Goal: Task Accomplishment & Management: Use online tool/utility

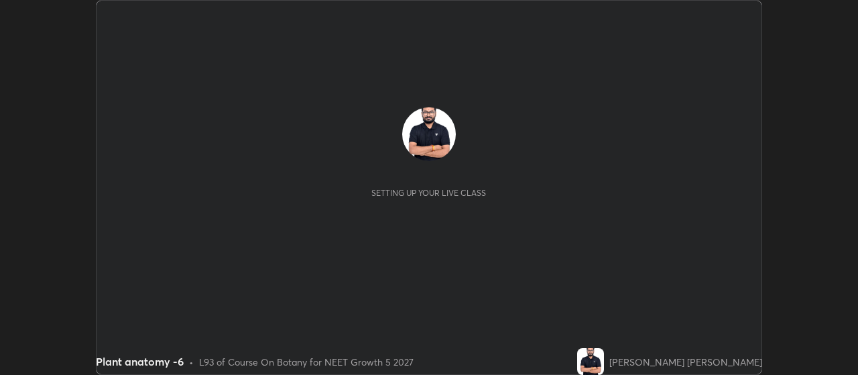
scroll to position [375, 857]
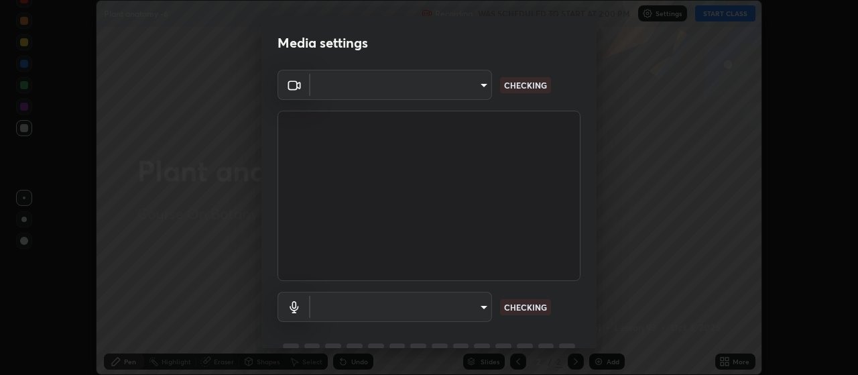
type input "80c3748f7047bfa8a2e3beb73f5809e9ad7c39e7d775a1a6b919bd05adb1d46d"
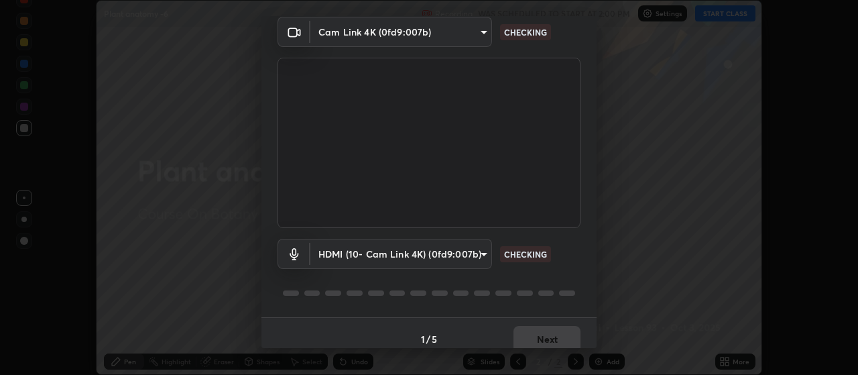
scroll to position [65, 0]
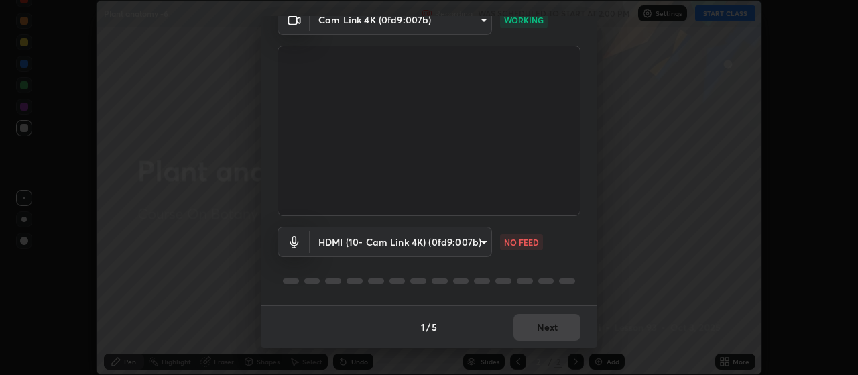
click at [417, 238] on body "Erase all Plant anatomy -6 Recording WAS SCHEDULED TO START AT 2:00 PM Settings…" at bounding box center [429, 187] width 858 height 375
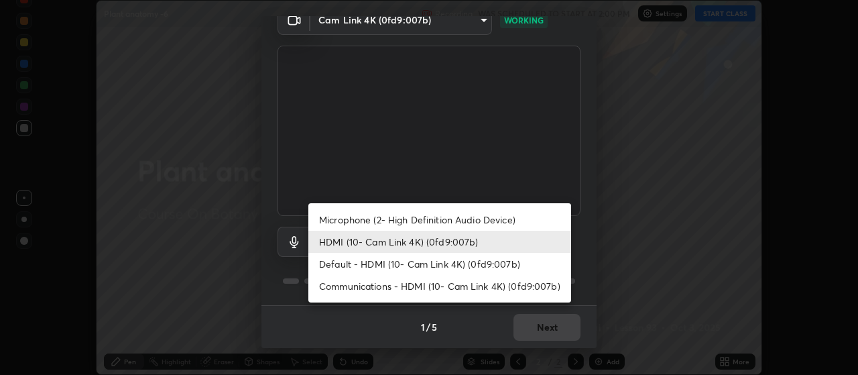
click at [415, 218] on li "Microphone (2- High Definition Audio Device)" at bounding box center [439, 219] width 263 height 22
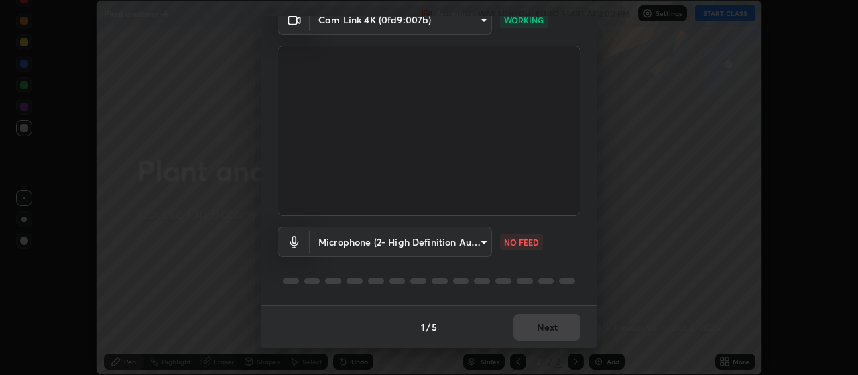
click at [423, 237] on body "Erase all Plant anatomy -6 Recording WAS SCHEDULED TO START AT 2:00 PM Settings…" at bounding box center [429, 187] width 858 height 375
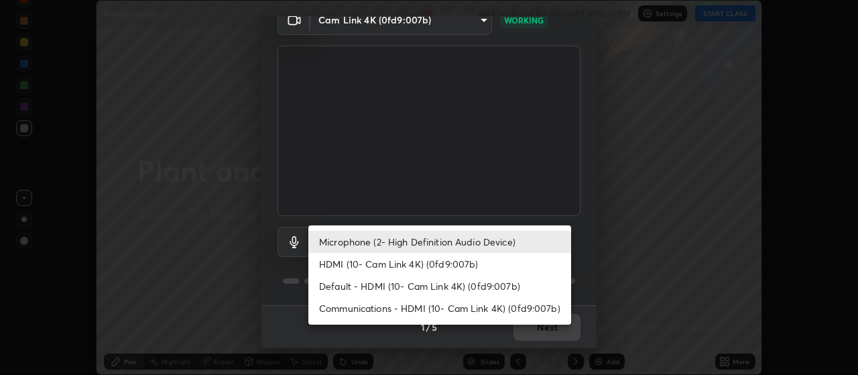
click at [435, 285] on li "Default - HDMI (10- Cam Link 4K) (0fd9:007b)" at bounding box center [439, 286] width 263 height 22
type input "default"
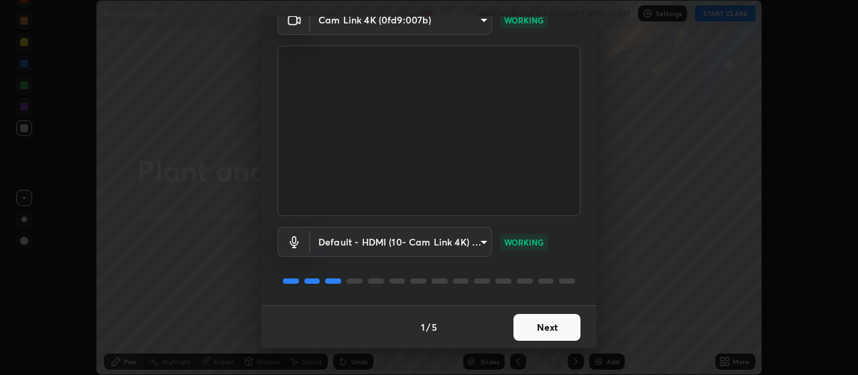
click at [545, 332] on button "Next" at bounding box center [546, 327] width 67 height 27
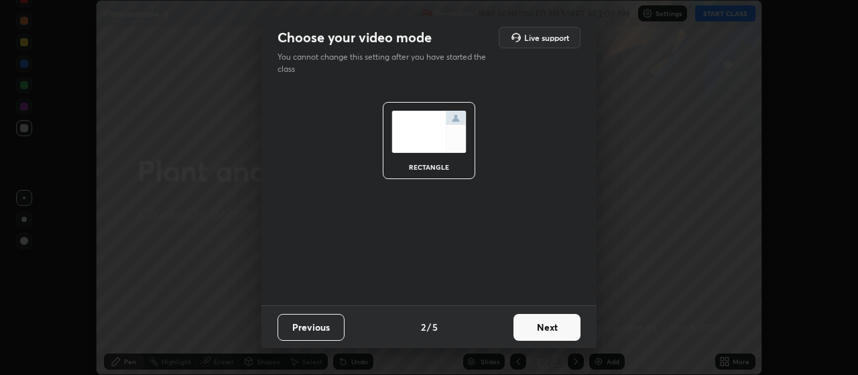
scroll to position [0, 0]
click at [547, 327] on button "Next" at bounding box center [546, 327] width 67 height 27
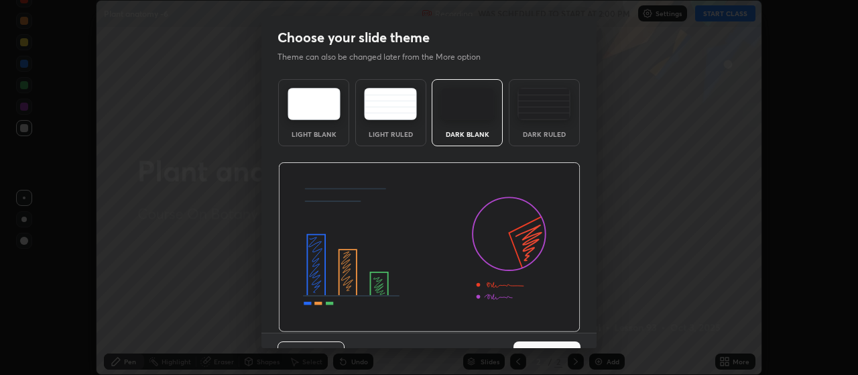
scroll to position [27, 0]
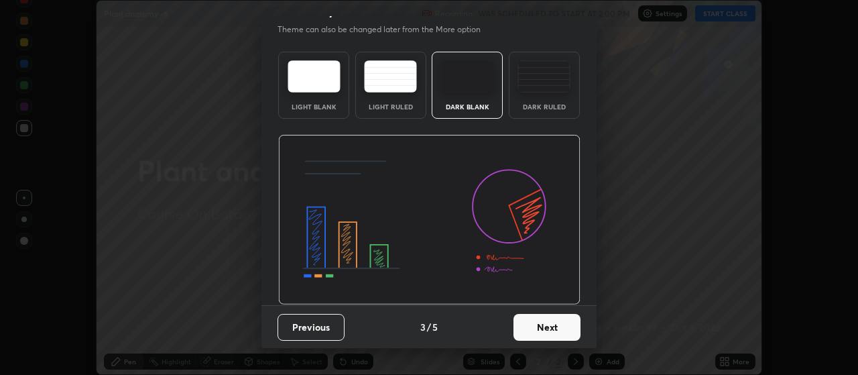
click at [560, 321] on button "Next" at bounding box center [546, 327] width 67 height 27
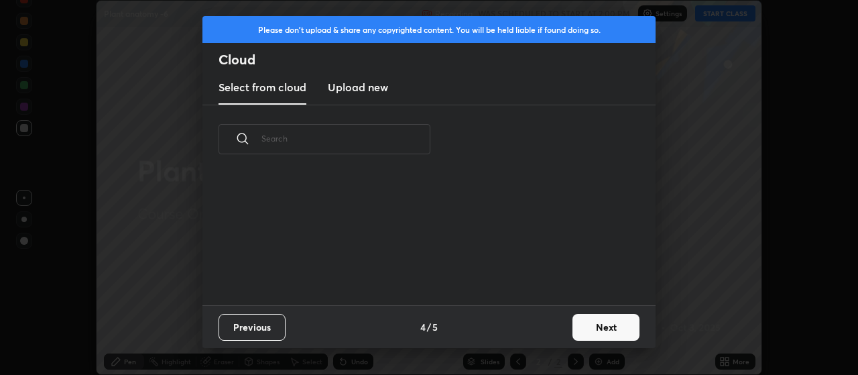
scroll to position [0, 0]
click at [615, 324] on button "Next" at bounding box center [605, 327] width 67 height 27
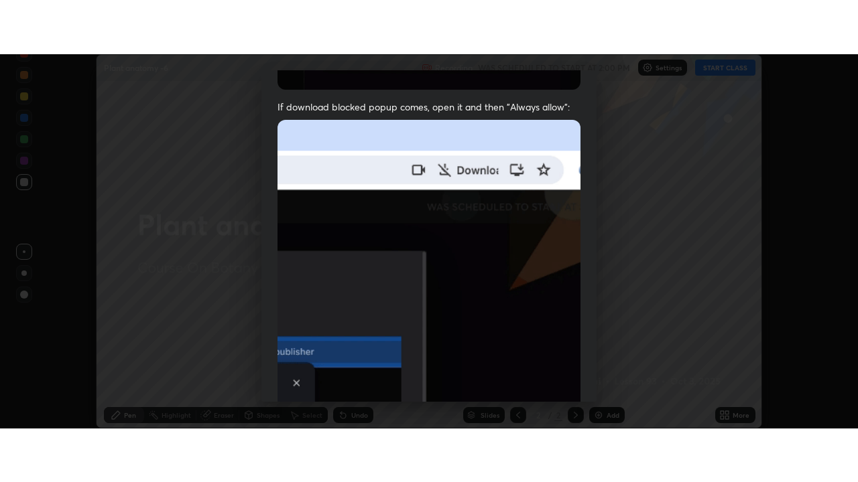
scroll to position [338, 0]
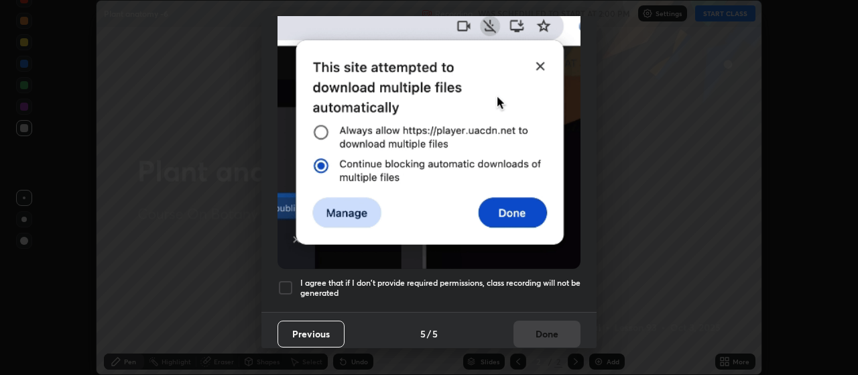
click at [285, 281] on div at bounding box center [285, 287] width 16 height 16
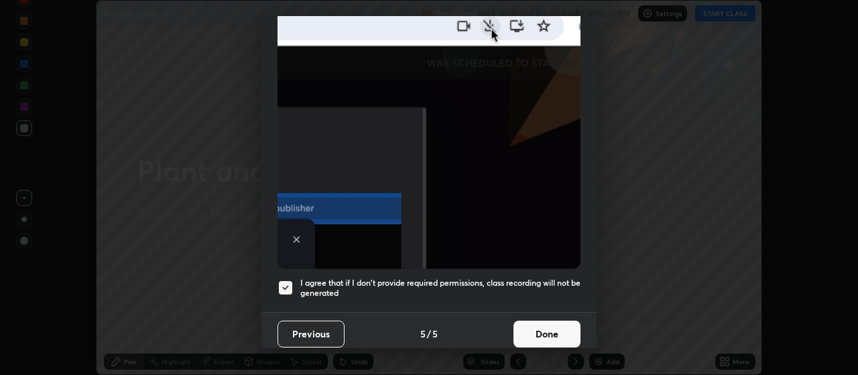
click at [550, 325] on button "Done" at bounding box center [546, 333] width 67 height 27
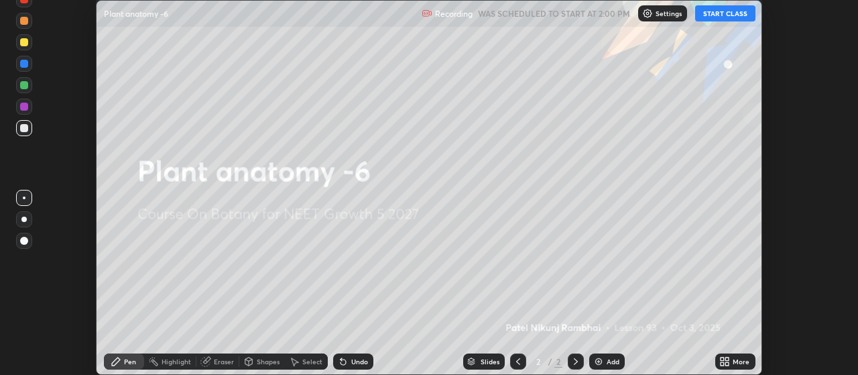
click at [718, 14] on button "START CLASS" at bounding box center [725, 13] width 60 height 16
click at [727, 363] on icon at bounding box center [727, 363] width 3 height 3
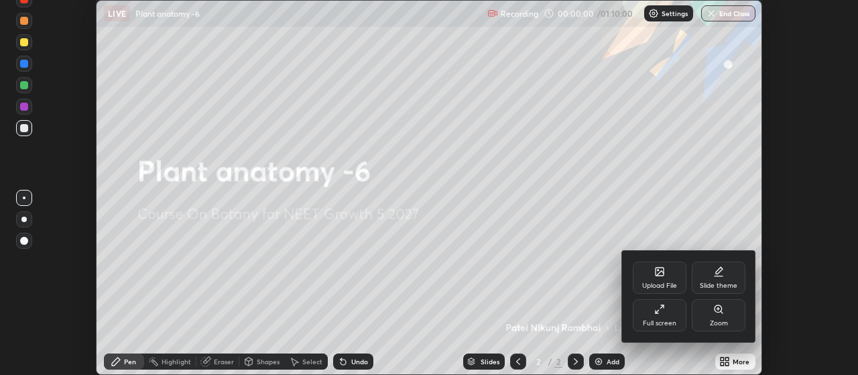
click at [665, 316] on div "Full screen" at bounding box center [660, 315] width 54 height 32
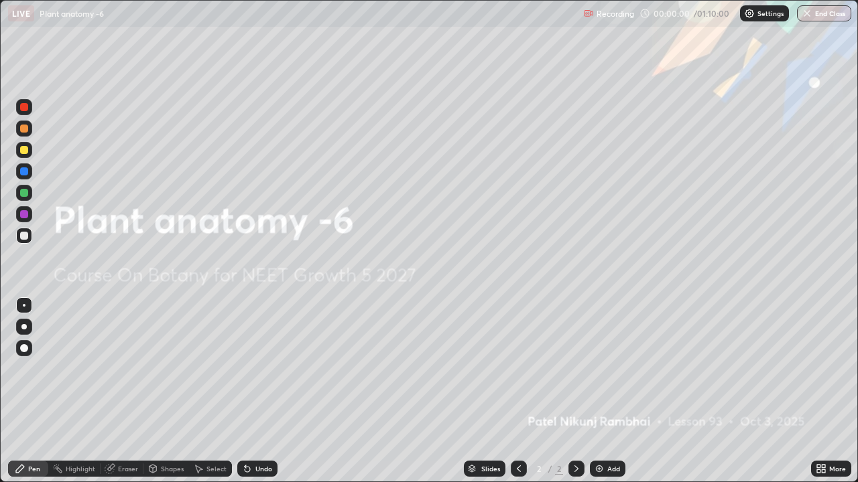
scroll to position [482, 858]
click at [600, 374] on div "Add" at bounding box center [608, 469] width 36 height 16
click at [596, 374] on img at bounding box center [599, 469] width 11 height 11
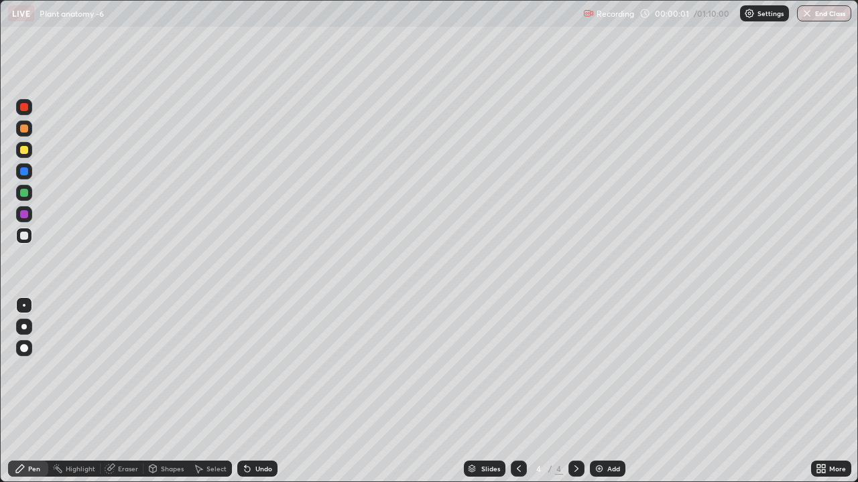
click at [598, 374] on img at bounding box center [599, 469] width 11 height 11
click at [600, 374] on img at bounding box center [599, 469] width 11 height 11
click at [598, 374] on img at bounding box center [599, 469] width 11 height 11
click at [603, 374] on div "Add" at bounding box center [608, 469] width 36 height 16
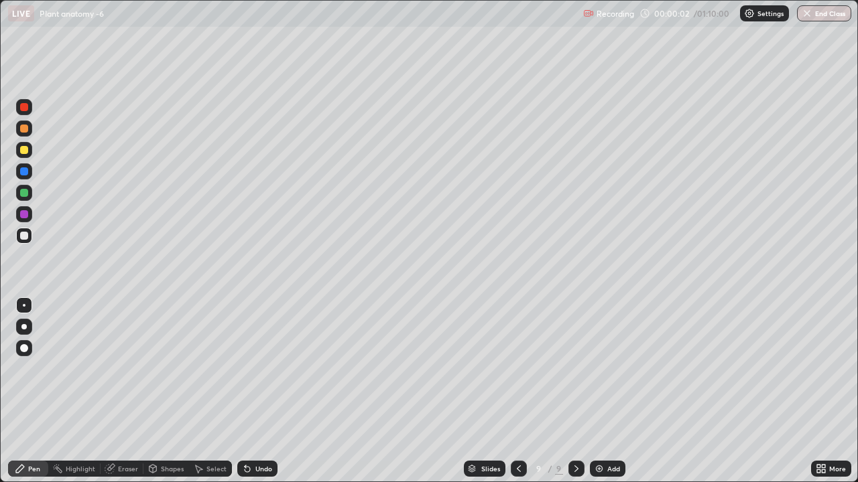
click at [598, 374] on img at bounding box center [599, 469] width 11 height 11
click at [599, 374] on img at bounding box center [599, 469] width 11 height 11
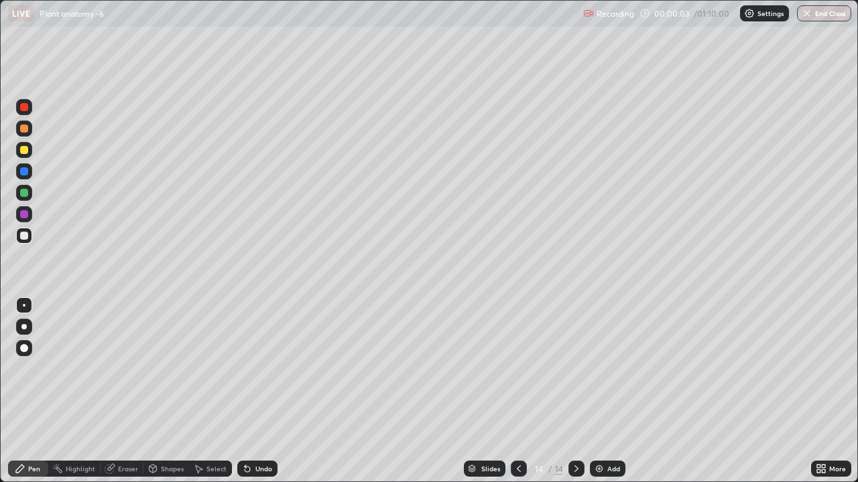
click at [599, 374] on img at bounding box center [599, 469] width 11 height 11
click at [598, 374] on img at bounding box center [599, 469] width 11 height 11
click at [599, 374] on img at bounding box center [599, 469] width 11 height 11
click at [602, 374] on img at bounding box center [599, 469] width 11 height 11
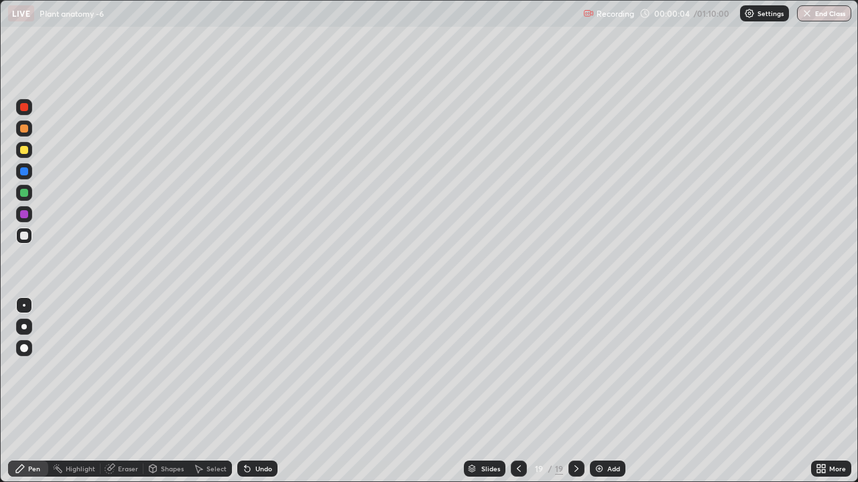
click at [523, 374] on div at bounding box center [519, 469] width 16 height 16
click at [518, 374] on icon at bounding box center [518, 469] width 11 height 11
click at [519, 374] on icon at bounding box center [518, 469] width 11 height 11
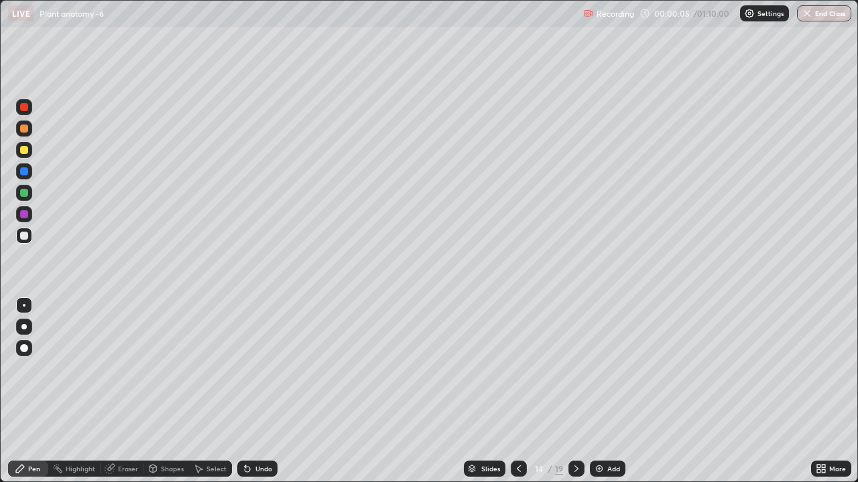
click at [517, 374] on icon at bounding box center [518, 469] width 11 height 11
click at [518, 374] on icon at bounding box center [518, 469] width 11 height 11
click at [517, 374] on icon at bounding box center [518, 469] width 11 height 11
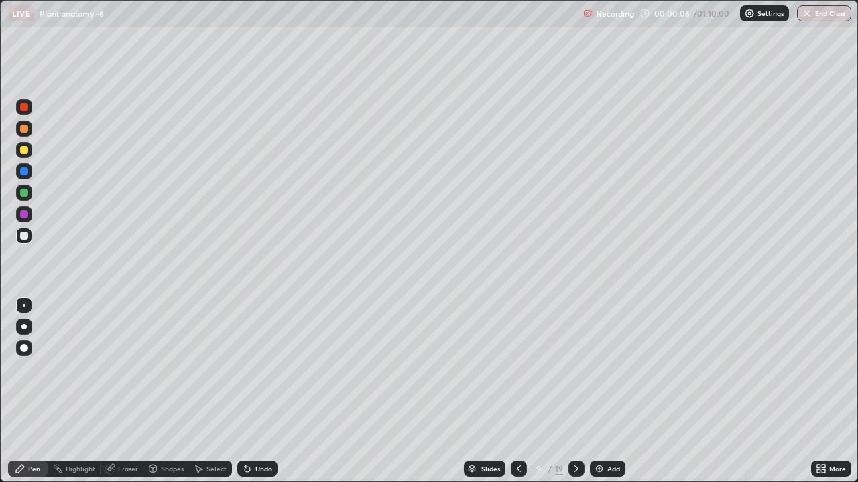
click at [517, 374] on icon at bounding box center [518, 469] width 11 height 11
click at [515, 374] on icon at bounding box center [518, 469] width 11 height 11
click at [517, 374] on icon at bounding box center [519, 469] width 4 height 7
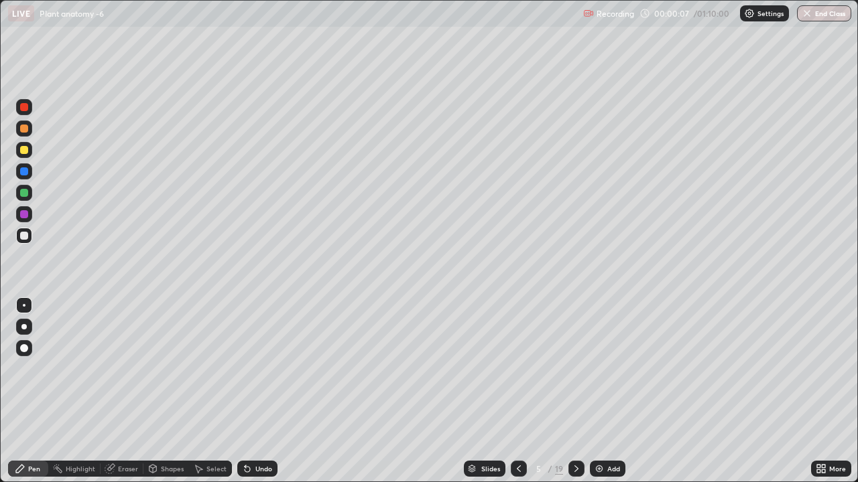
click at [517, 374] on icon at bounding box center [518, 469] width 11 height 11
click at [23, 328] on div at bounding box center [23, 326] width 5 height 5
click at [575, 374] on icon at bounding box center [576, 469] width 11 height 11
click at [23, 237] on div at bounding box center [24, 236] width 8 height 8
click at [123, 374] on div "Eraser" at bounding box center [128, 469] width 20 height 7
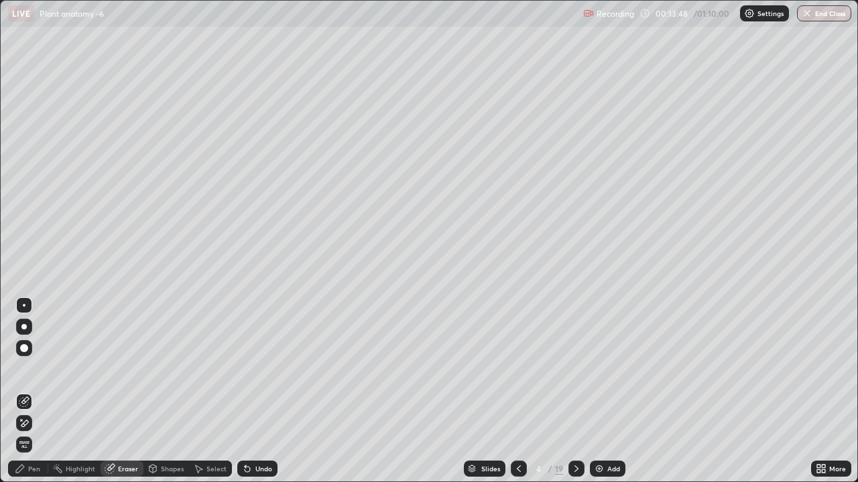
click at [34, 374] on div "Pen" at bounding box center [28, 469] width 40 height 16
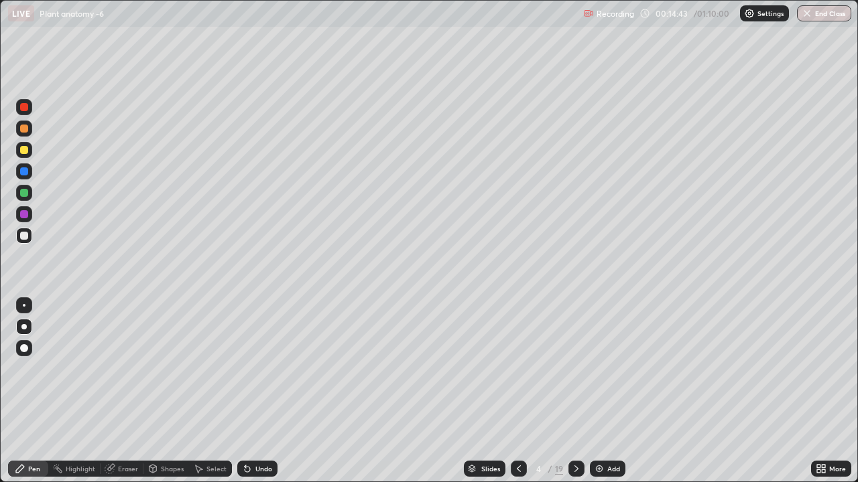
click at [123, 374] on div "Eraser" at bounding box center [128, 469] width 20 height 7
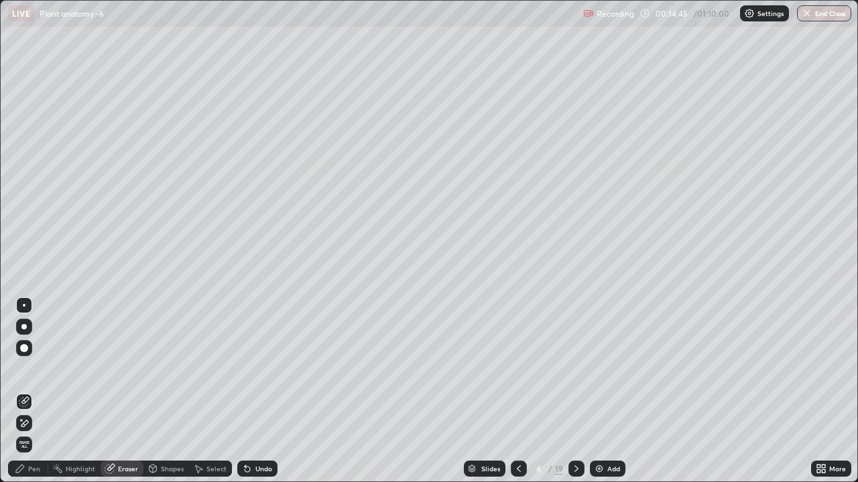
click at [29, 374] on div "Pen" at bounding box center [34, 469] width 12 height 7
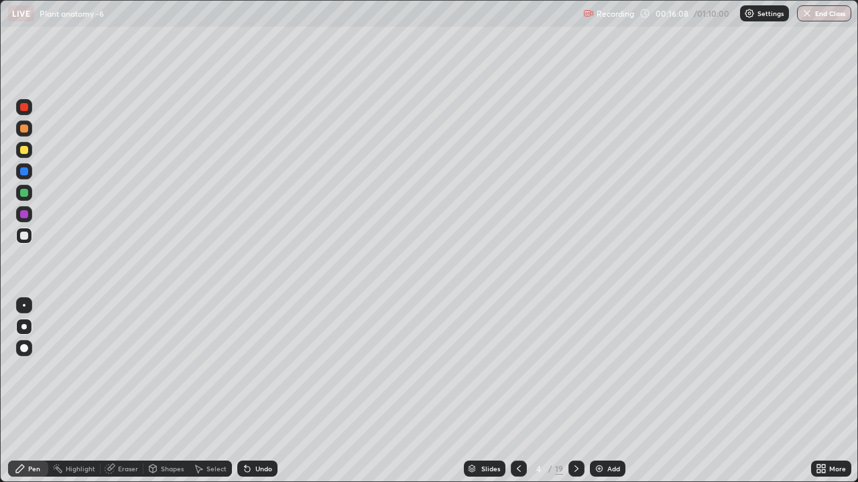
click at [578, 374] on div at bounding box center [576, 469] width 16 height 16
click at [26, 241] on div at bounding box center [24, 236] width 16 height 16
click at [18, 147] on div at bounding box center [24, 150] width 16 height 16
click at [123, 374] on div "Eraser" at bounding box center [128, 469] width 20 height 7
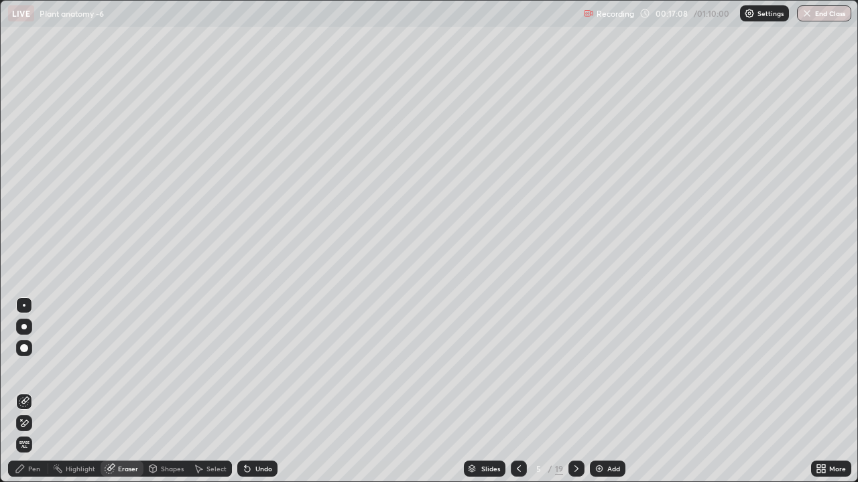
click at [28, 374] on div "Pen" at bounding box center [28, 469] width 40 height 16
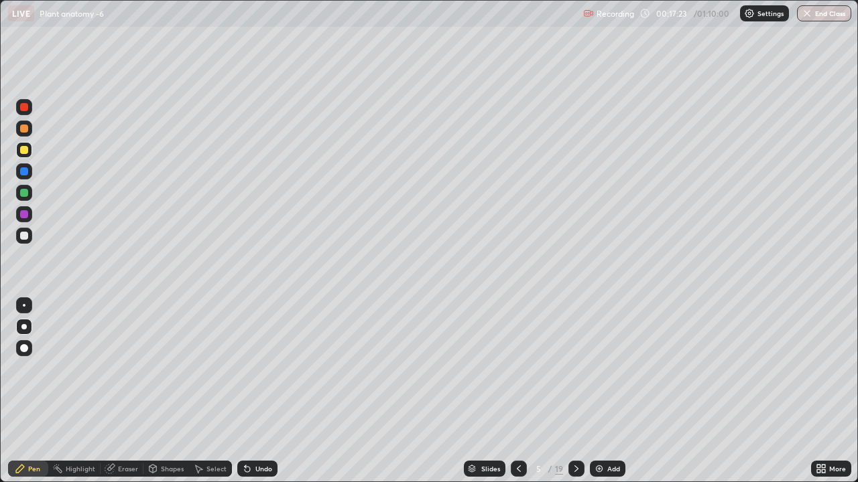
click at [520, 374] on icon at bounding box center [518, 469] width 11 height 11
click at [574, 374] on icon at bounding box center [576, 469] width 4 height 7
click at [23, 238] on div at bounding box center [24, 236] width 8 height 8
click at [25, 171] on div at bounding box center [24, 172] width 8 height 8
click at [24, 127] on div at bounding box center [24, 129] width 8 height 8
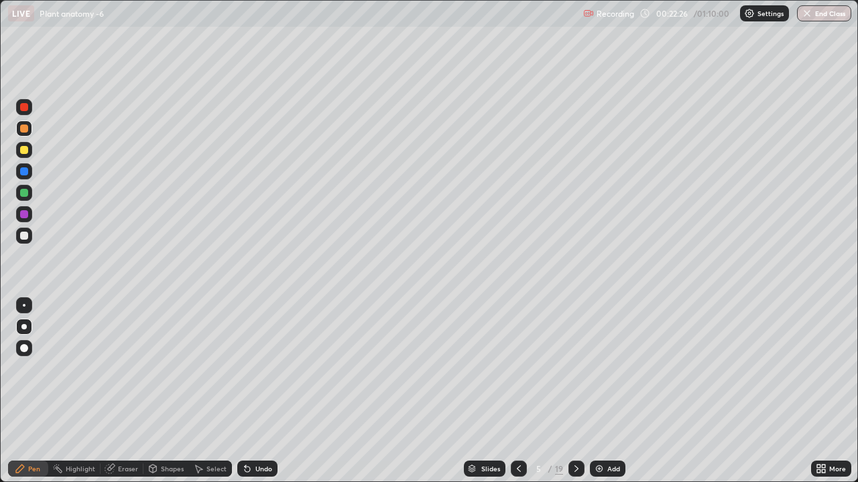
click at [120, 374] on div "Eraser" at bounding box center [128, 469] width 20 height 7
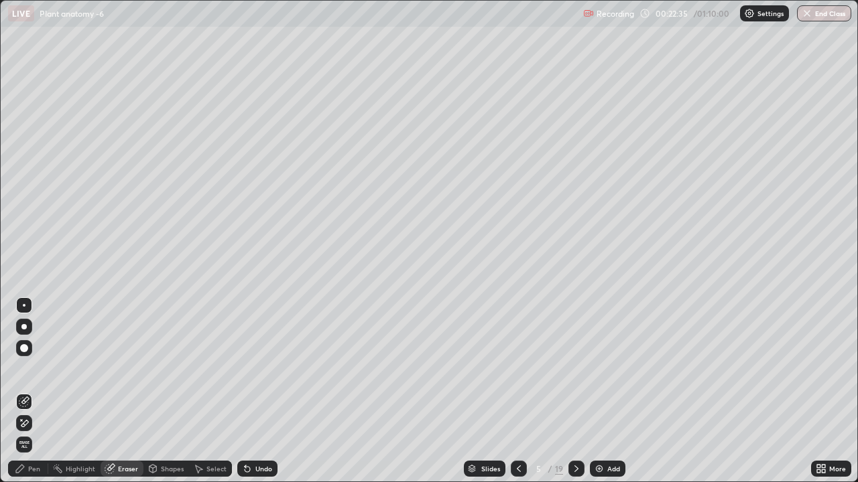
click at [24, 374] on div "Pen" at bounding box center [28, 469] width 40 height 16
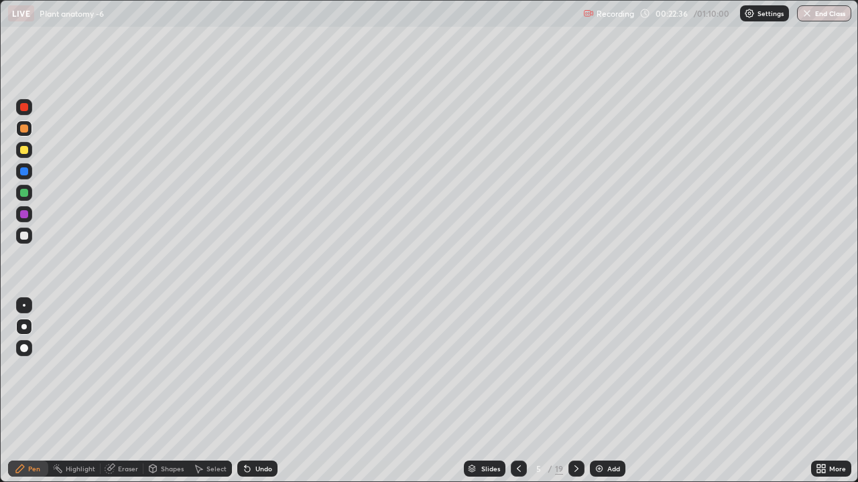
click at [26, 150] on div at bounding box center [24, 150] width 8 height 8
click at [25, 236] on div at bounding box center [24, 236] width 8 height 8
click at [571, 374] on icon at bounding box center [576, 469] width 11 height 11
click at [128, 374] on div "Eraser" at bounding box center [128, 469] width 20 height 7
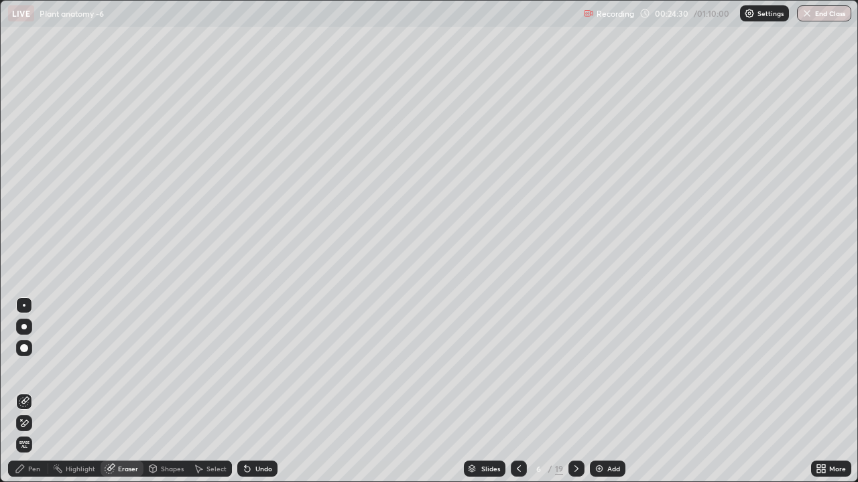
click at [26, 374] on div "Pen" at bounding box center [28, 469] width 40 height 16
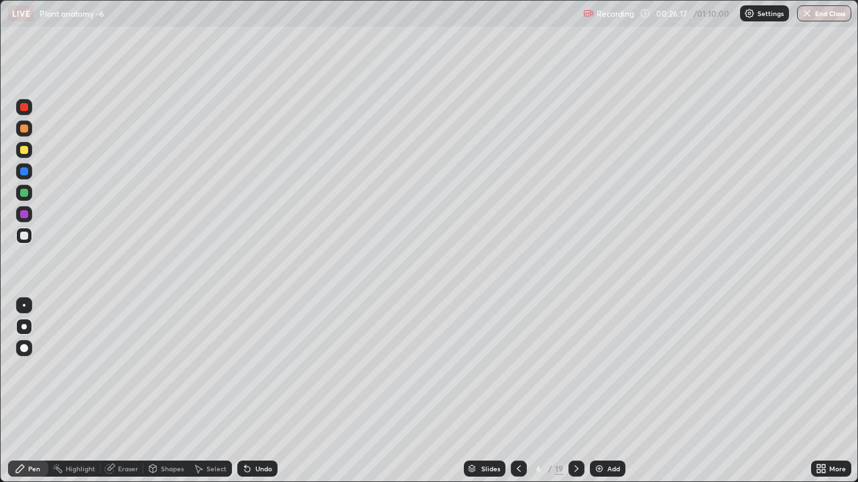
click at [23, 153] on div at bounding box center [24, 150] width 8 height 8
click at [20, 236] on div at bounding box center [24, 236] width 8 height 8
click at [26, 147] on div at bounding box center [24, 150] width 8 height 8
click at [27, 129] on div at bounding box center [24, 129] width 8 height 8
click at [125, 374] on div "Eraser" at bounding box center [122, 469] width 43 height 16
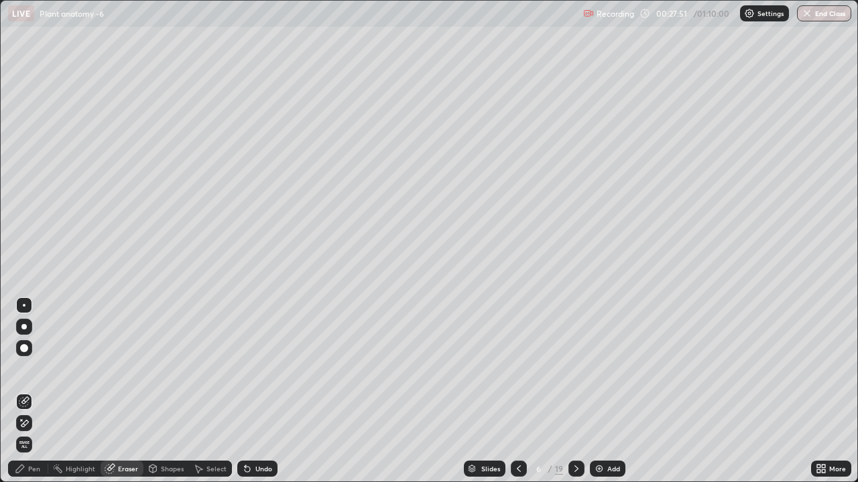
click at [21, 374] on div "Pen" at bounding box center [28, 469] width 40 height 16
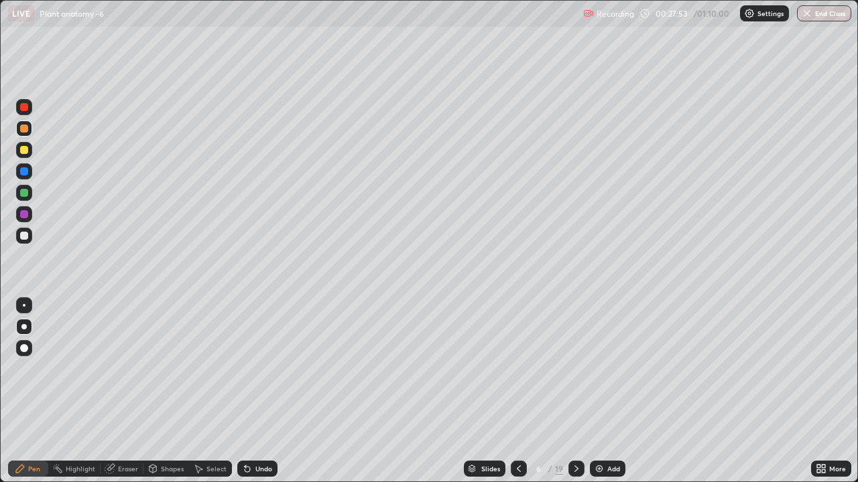
click at [22, 232] on div at bounding box center [24, 236] width 8 height 8
click at [121, 374] on div "Eraser" at bounding box center [128, 469] width 20 height 7
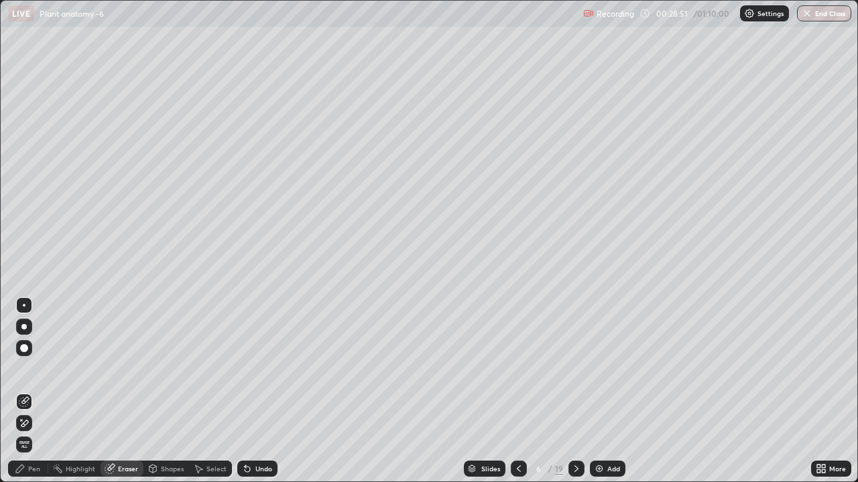
click at [18, 346] on div at bounding box center [24, 348] width 16 height 16
click at [29, 374] on div "Pen" at bounding box center [34, 469] width 12 height 7
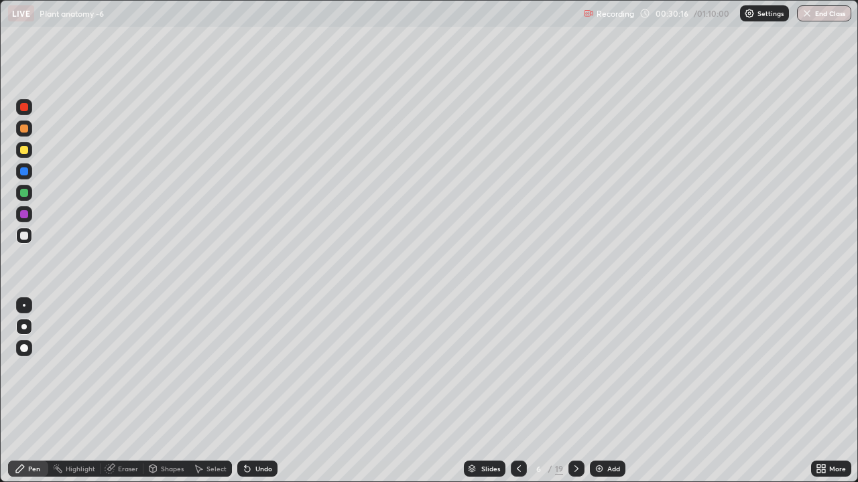
click at [23, 238] on div at bounding box center [24, 236] width 8 height 8
click at [518, 374] on icon at bounding box center [518, 469] width 11 height 11
click at [517, 374] on icon at bounding box center [518, 469] width 11 height 11
click at [574, 374] on div at bounding box center [576, 469] width 16 height 16
click at [576, 374] on icon at bounding box center [576, 469] width 11 height 11
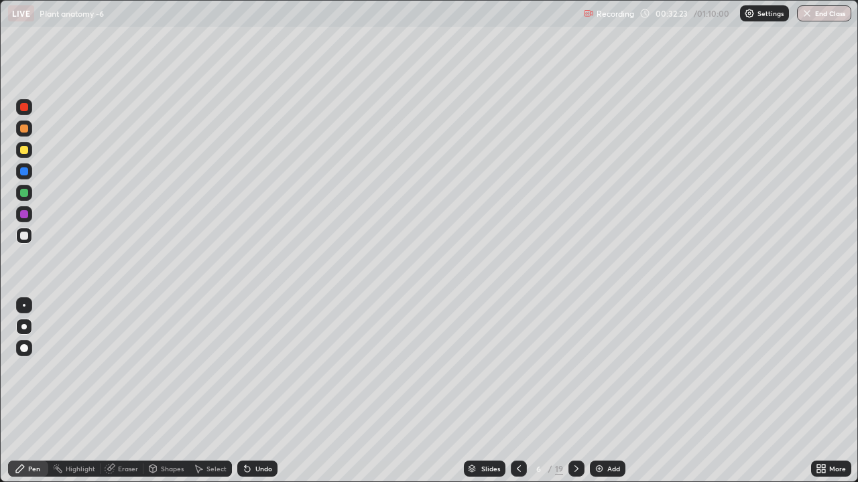
click at [515, 374] on icon at bounding box center [518, 469] width 11 height 11
click at [517, 374] on icon at bounding box center [518, 469] width 11 height 11
click at [513, 374] on div at bounding box center [519, 469] width 16 height 16
click at [574, 374] on icon at bounding box center [576, 469] width 11 height 11
click at [575, 374] on icon at bounding box center [576, 469] width 11 height 11
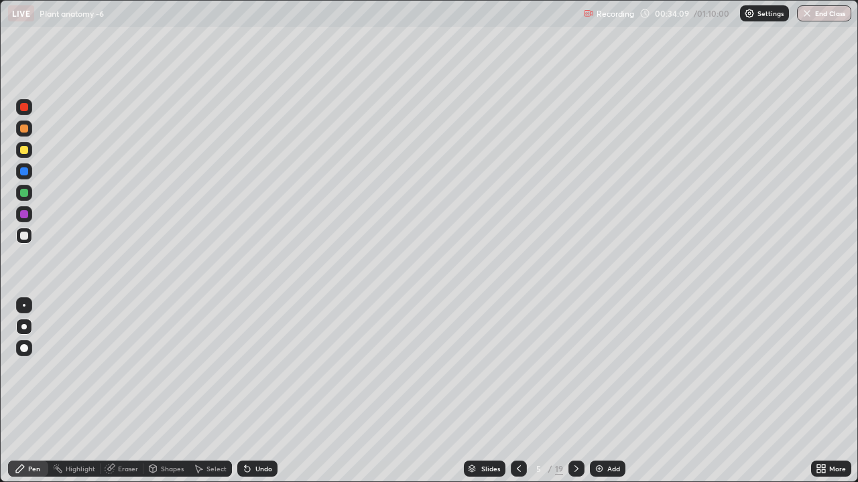
click at [580, 374] on div at bounding box center [576, 469] width 16 height 16
click at [515, 374] on div at bounding box center [519, 469] width 16 height 16
click at [577, 374] on div at bounding box center [576, 469] width 16 height 16
click at [574, 374] on icon at bounding box center [576, 469] width 11 height 11
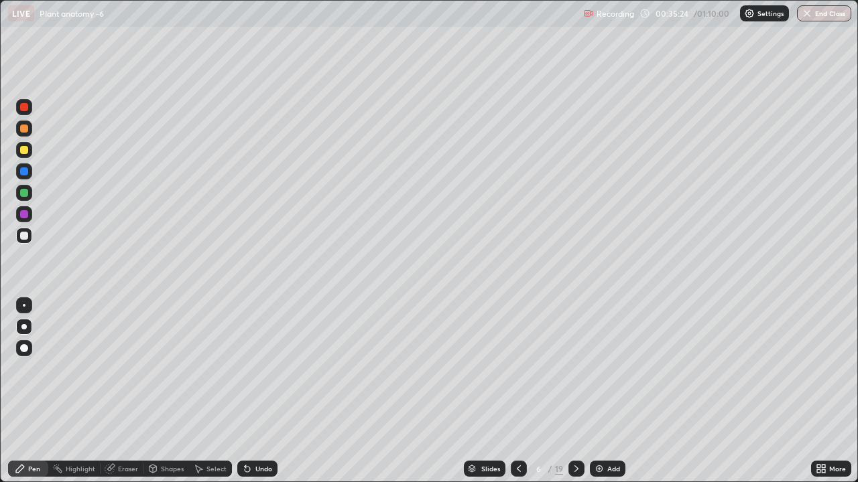
click at [576, 374] on icon at bounding box center [576, 469] width 4 height 7
click at [26, 232] on div at bounding box center [24, 236] width 8 height 8
